Goal: Obtain resource: Download file/media

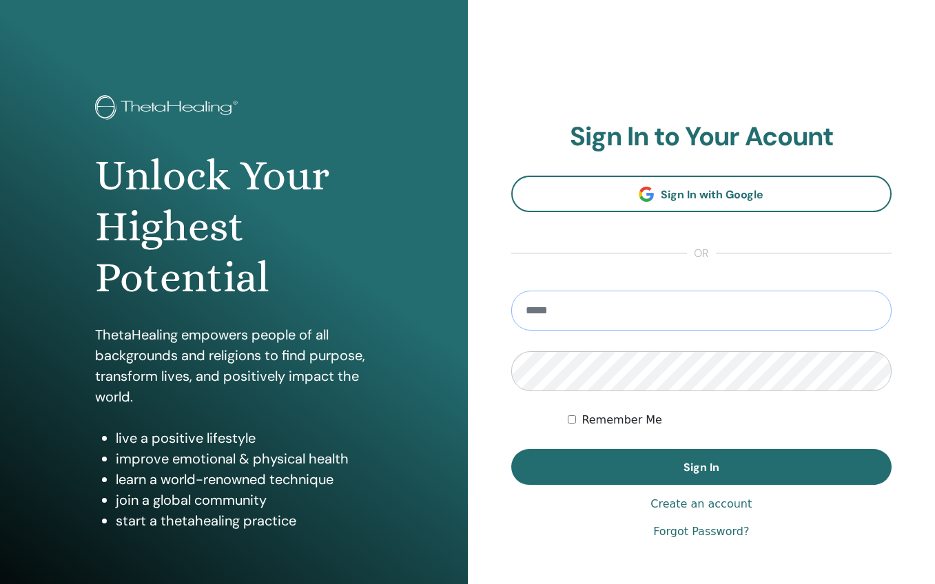
type input "**********"
click at [701, 467] on button "Sign In" at bounding box center [701, 467] width 381 height 36
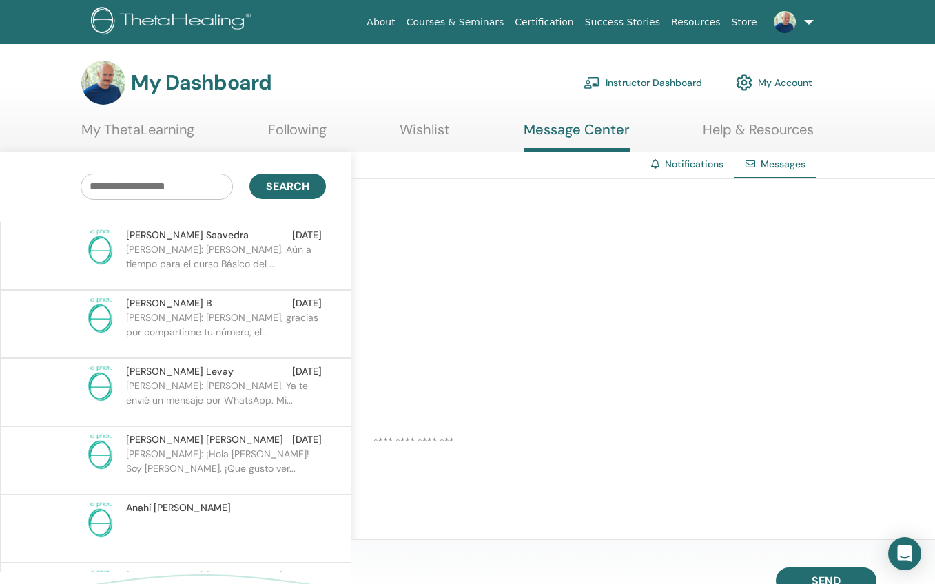
click at [674, 86] on link "Instructor Dashboard" at bounding box center [643, 83] width 119 height 30
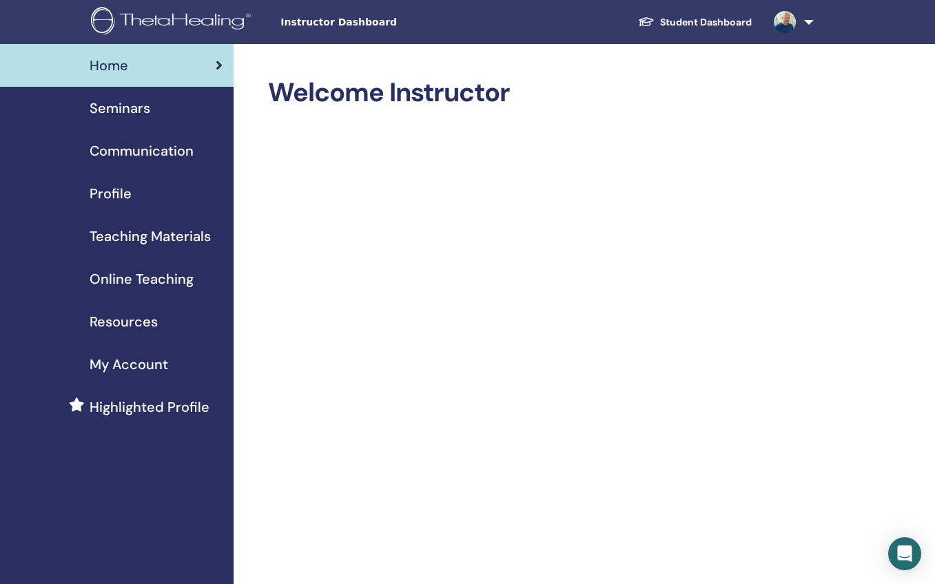
click at [119, 105] on span "Seminars" at bounding box center [120, 108] width 61 height 21
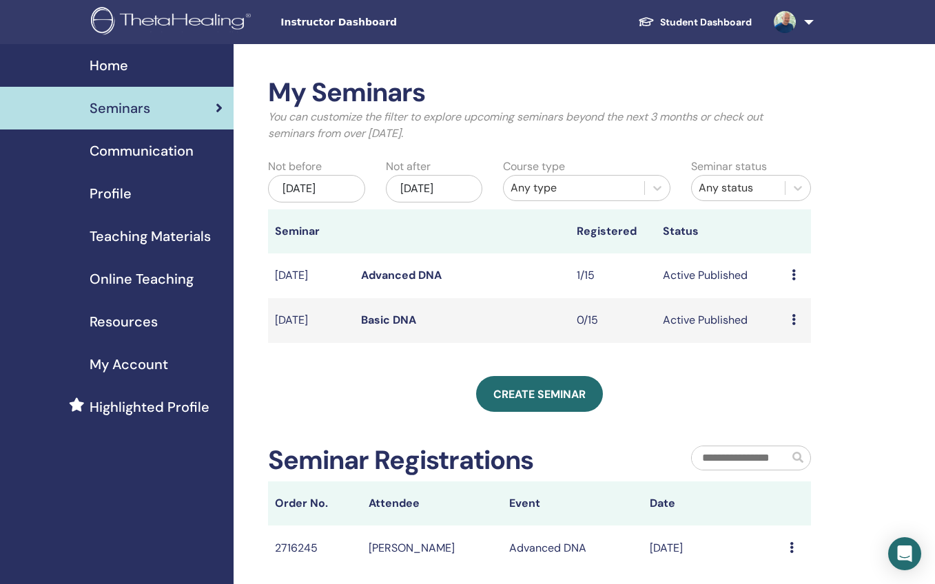
click at [384, 276] on link "Advanced DNA" at bounding box center [401, 275] width 81 height 14
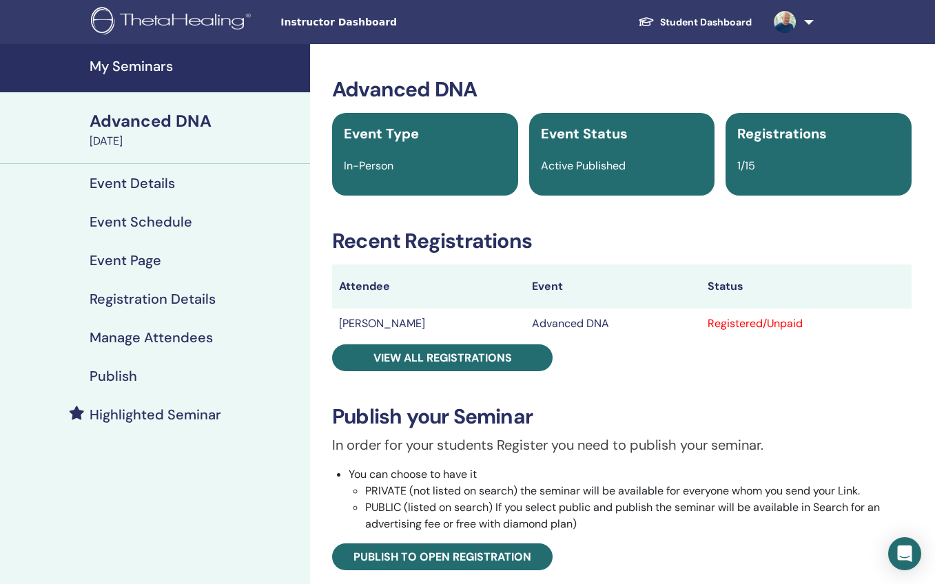
click at [132, 65] on h4 "My Seminars" at bounding box center [196, 66] width 212 height 17
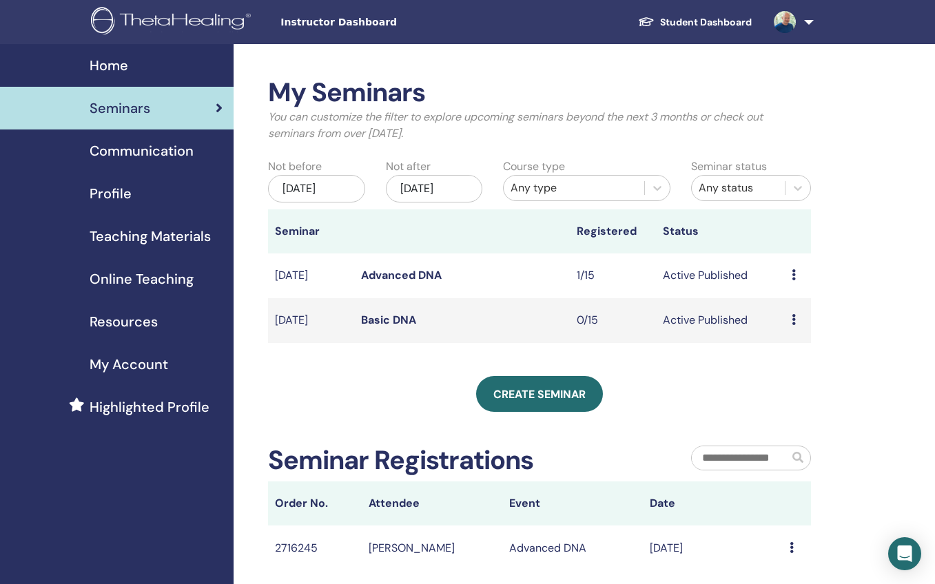
click at [141, 236] on span "Teaching Materials" at bounding box center [150, 236] width 121 height 21
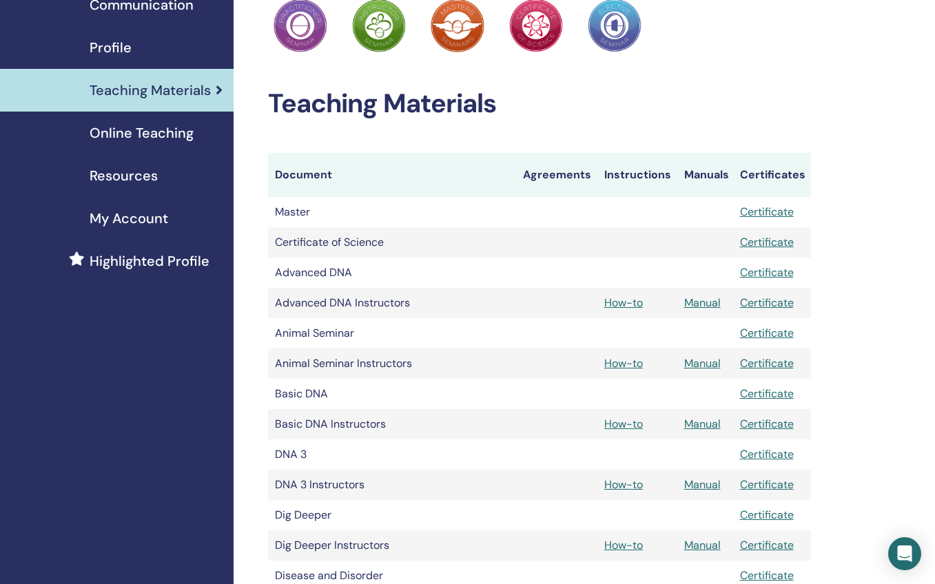
scroll to position [147, 0]
click at [700, 424] on link "Manual" at bounding box center [702, 423] width 37 height 14
